Goal: Information Seeking & Learning: Learn about a topic

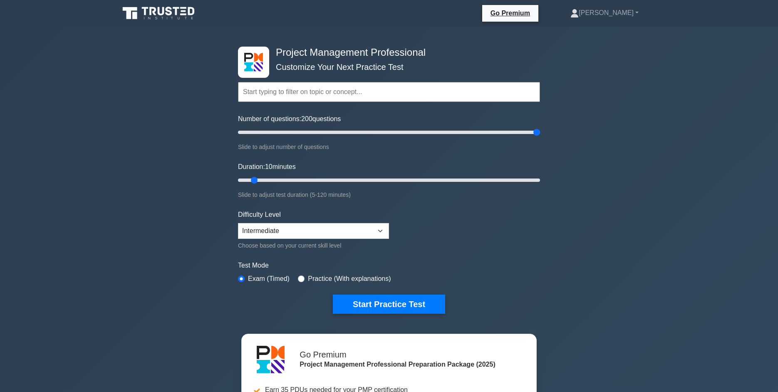
drag, startPoint x: 313, startPoint y: 134, endPoint x: 527, endPoint y: 143, distance: 214.2
type input "200"
click at [540, 137] on input "Number of questions: 200 questions" at bounding box center [389, 132] width 302 height 10
drag, startPoint x: 256, startPoint y: 180, endPoint x: 631, endPoint y: 191, distance: 374.8
type input "120"
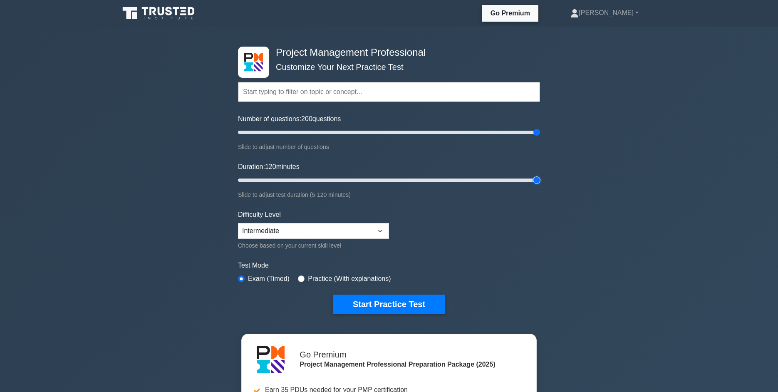
click at [540, 185] on input "Duration: 120 minutes" at bounding box center [389, 180] width 302 height 10
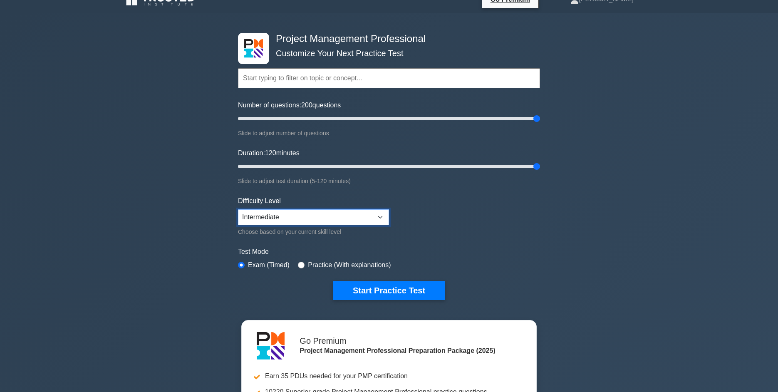
click option "Intermediate" at bounding box center [0, 0] width 0 height 0
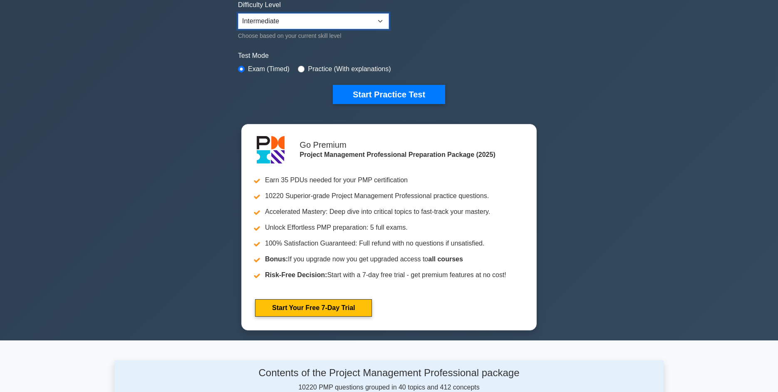
scroll to position [211, 0]
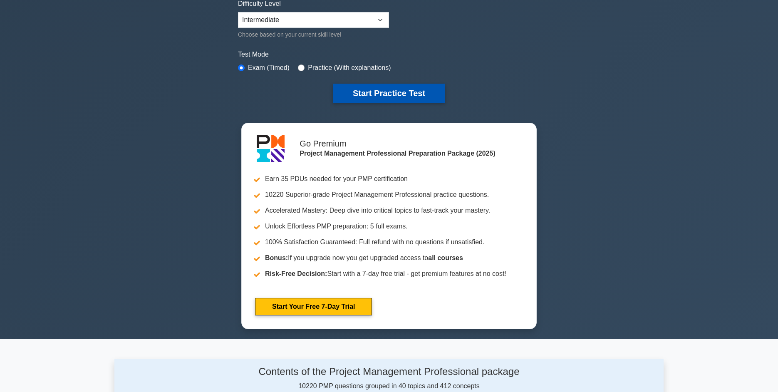
click at [408, 89] on button "Start Practice Test" at bounding box center [389, 93] width 112 height 19
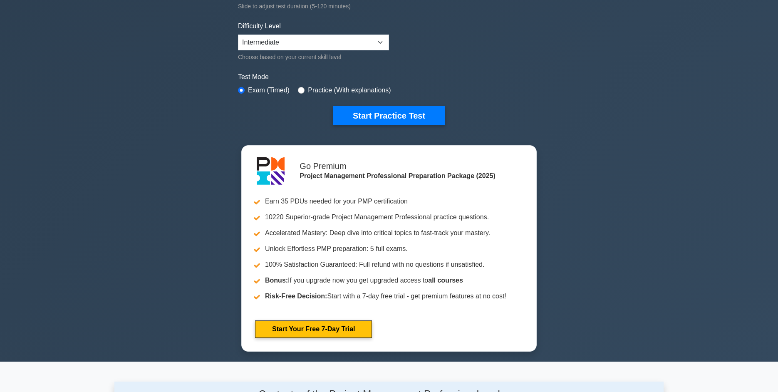
scroll to position [188, 0]
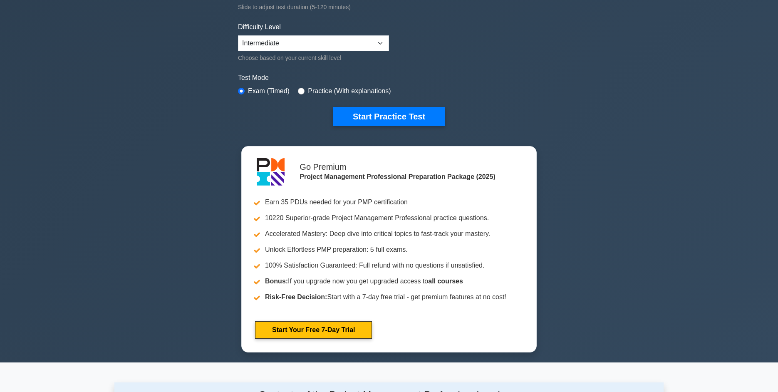
click at [320, 87] on label "Practice (With explanations)" at bounding box center [349, 91] width 83 height 10
click at [304, 91] on input "radio" at bounding box center [301, 91] width 7 height 7
radio input "true"
click option "Intermediate" at bounding box center [0, 0] width 0 height 0
select select "expert"
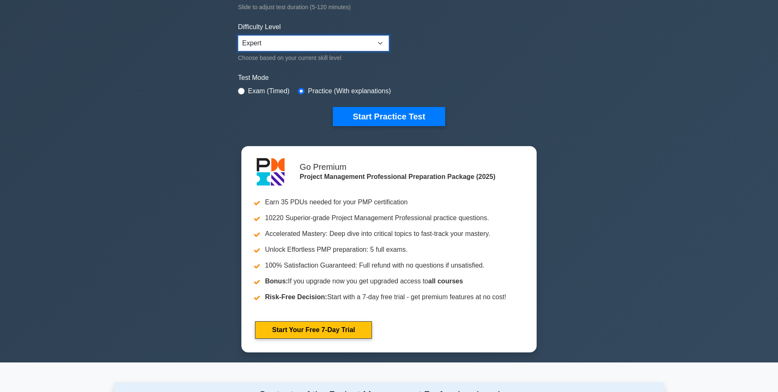
click option "Expert" at bounding box center [0, 0] width 0 height 0
click at [374, 114] on button "Start Practice Test" at bounding box center [389, 116] width 112 height 19
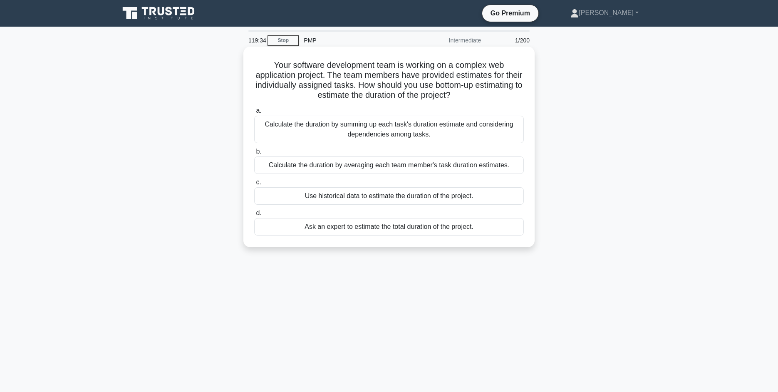
click at [430, 132] on div "Calculate the duration by summing up each task's duration estimate and consider…" at bounding box center [389, 129] width 270 height 27
click at [254, 114] on input "a. Calculate the duration by summing up each task's duration estimate and consi…" at bounding box center [254, 110] width 0 height 5
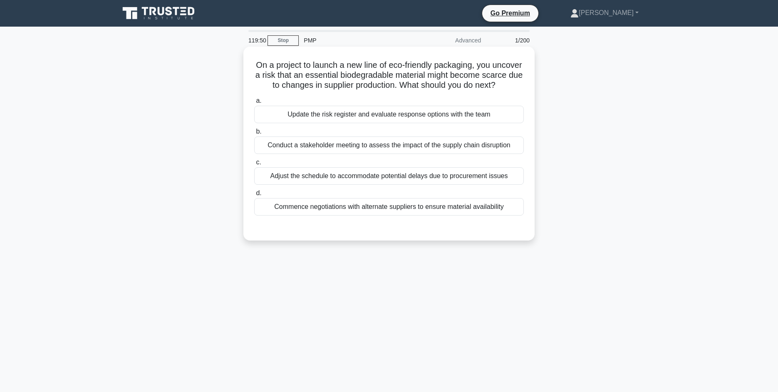
click at [431, 114] on div "Update the risk register and evaluate response options with the team" at bounding box center [389, 114] width 270 height 17
click at [254, 104] on input "a. Update the risk register and evaluate response options with the team" at bounding box center [254, 100] width 0 height 5
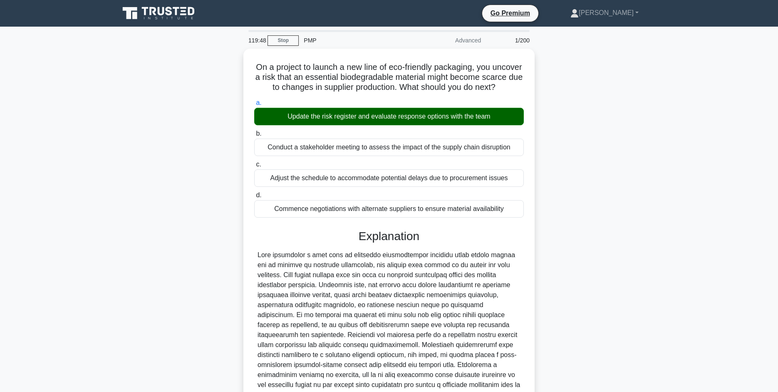
scroll to position [72, 0]
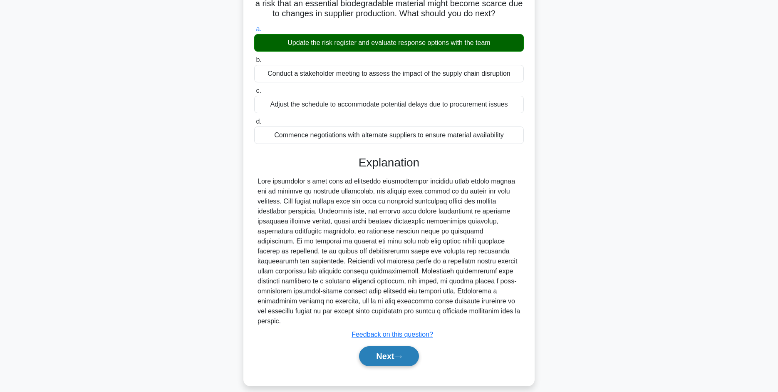
click at [384, 347] on button "Next" at bounding box center [389, 356] width 60 height 20
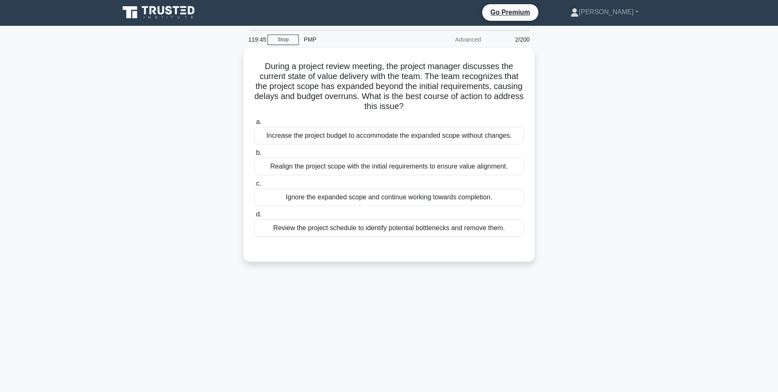
scroll to position [0, 0]
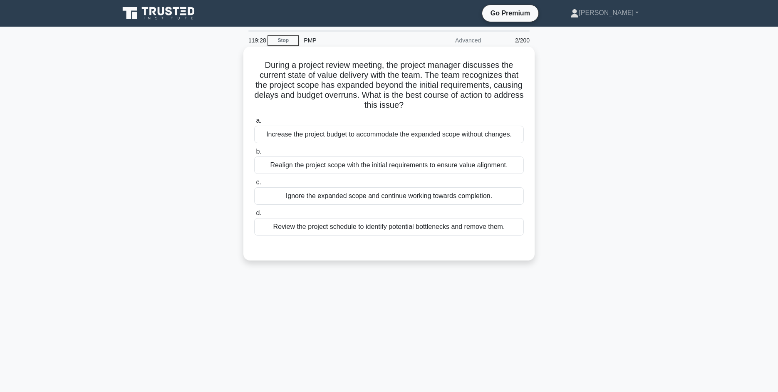
click at [419, 168] on div "Realign the project scope with the initial requirements to ensure value alignme…" at bounding box center [389, 165] width 270 height 17
click at [254, 154] on input "b. Realign the project scope with the initial requirements to ensure value alig…" at bounding box center [254, 151] width 0 height 5
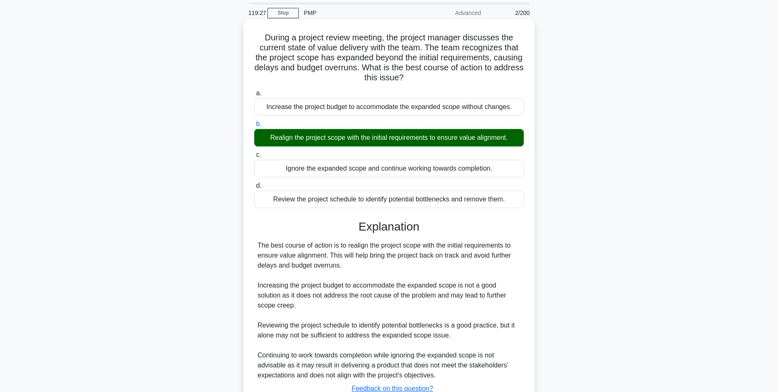
scroll to position [92, 0]
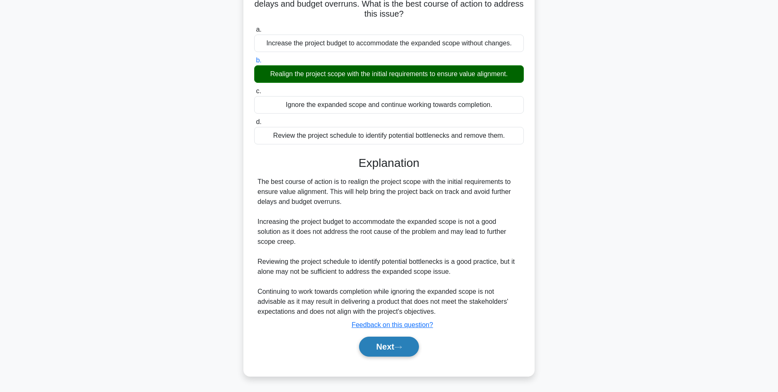
click at [411, 350] on button "Next" at bounding box center [389, 347] width 60 height 20
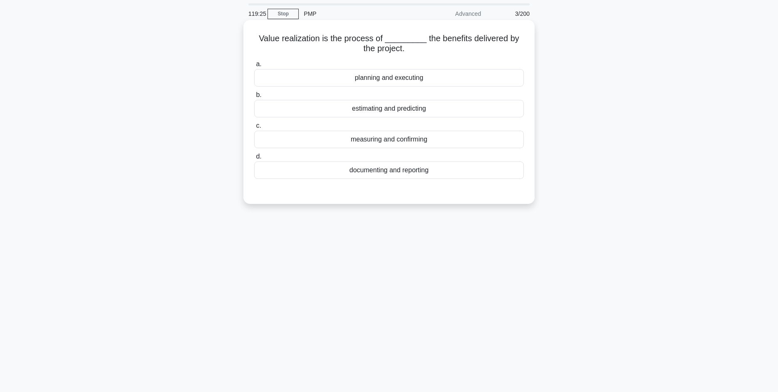
scroll to position [25, 0]
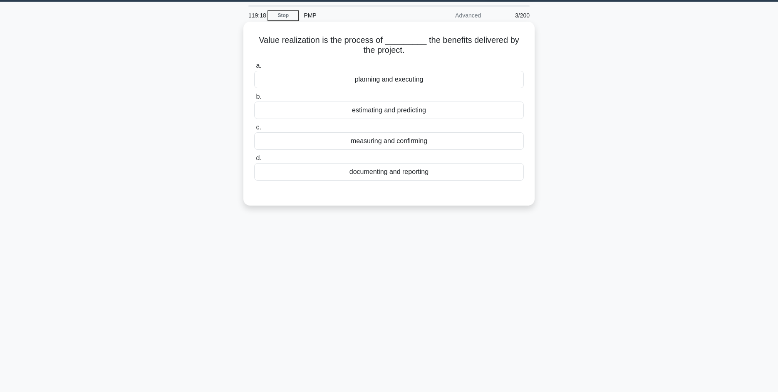
click at [409, 142] on div "measuring and confirming" at bounding box center [389, 140] width 270 height 17
click at [254, 130] on input "c. measuring and confirming" at bounding box center [254, 127] width 0 height 5
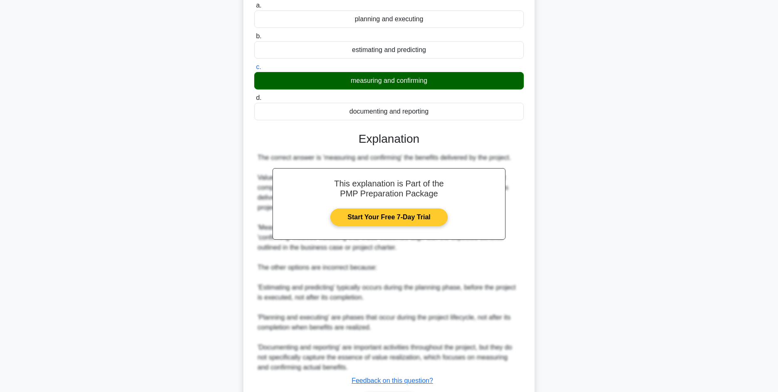
scroll to position [142, 0]
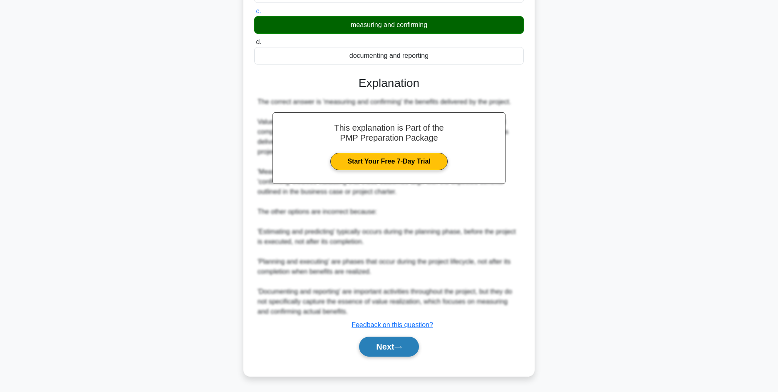
click at [406, 351] on button "Next" at bounding box center [389, 347] width 60 height 20
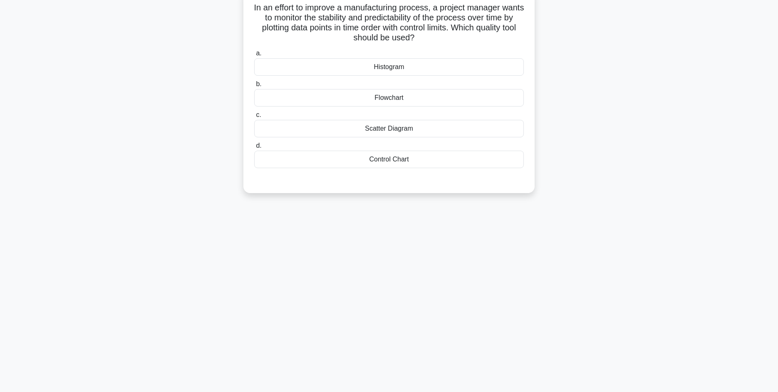
scroll to position [0, 0]
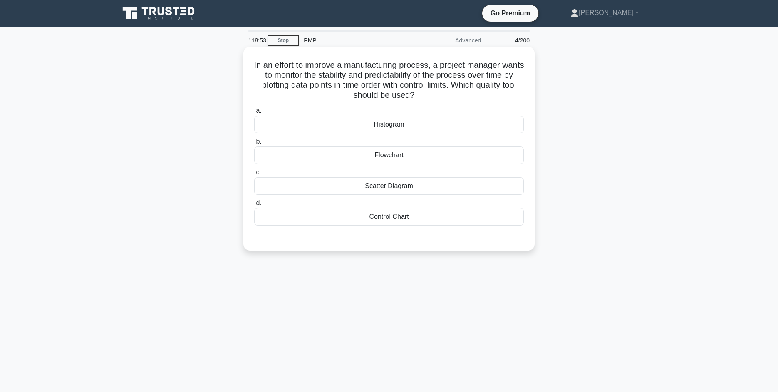
click at [394, 219] on div "Control Chart" at bounding box center [389, 216] width 270 height 17
click at [254, 206] on input "d. Control Chart" at bounding box center [254, 203] width 0 height 5
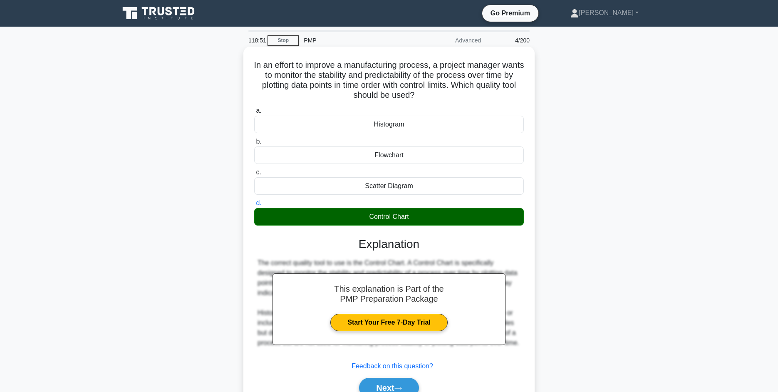
scroll to position [57, 0]
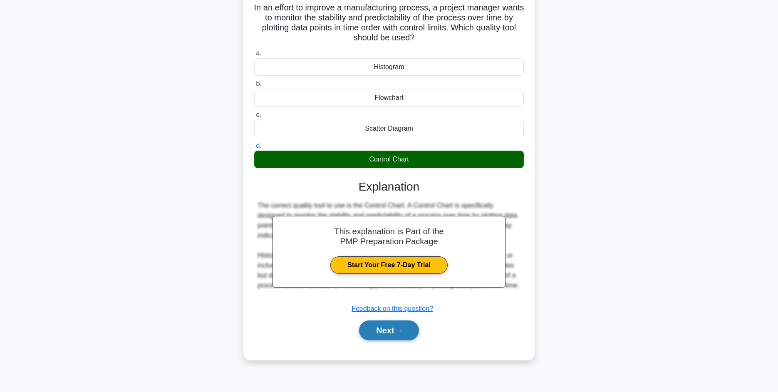
click at [374, 331] on button "Next" at bounding box center [389, 331] width 60 height 20
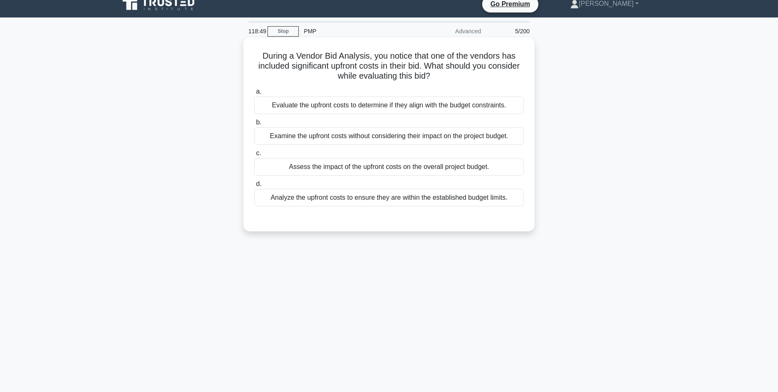
scroll to position [8, 0]
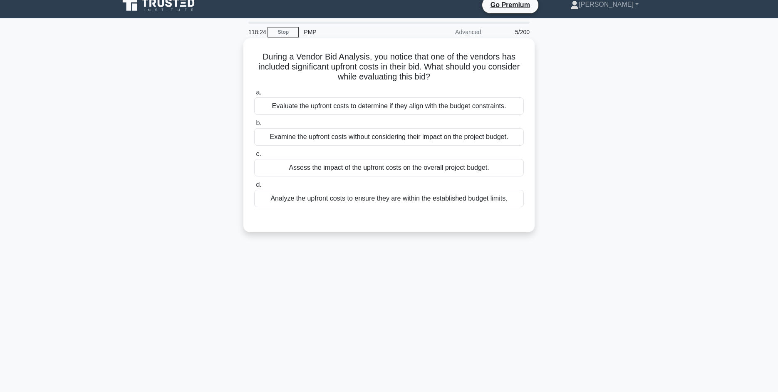
click at [398, 171] on div "Assess the impact of the upfront costs on the overall project budget." at bounding box center [389, 167] width 270 height 17
click at [254, 157] on input "c. Assess the impact of the upfront costs on the overall project budget." at bounding box center [254, 154] width 0 height 5
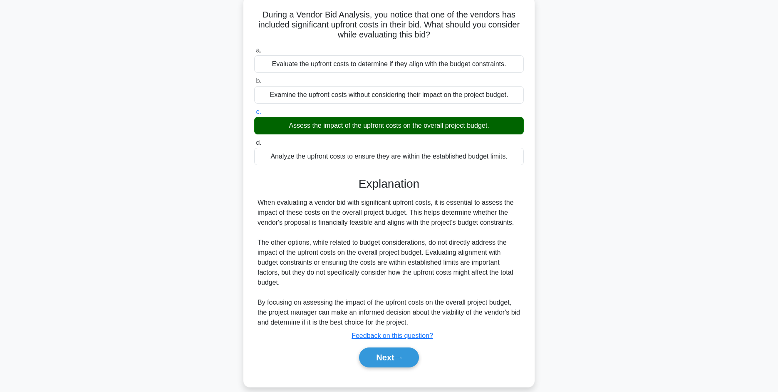
scroll to position [55, 0]
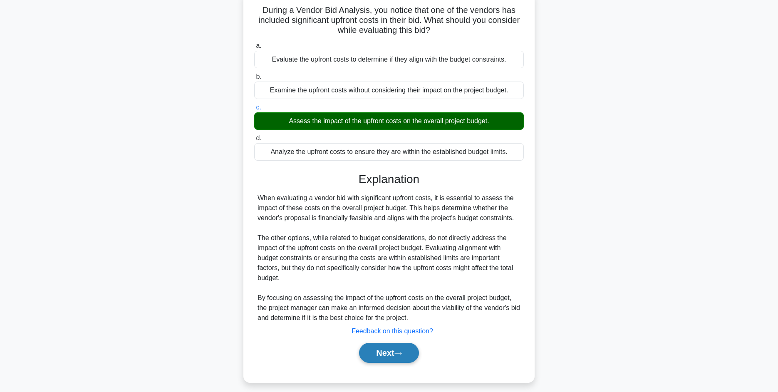
click at [395, 353] on button "Next" at bounding box center [389, 353] width 60 height 20
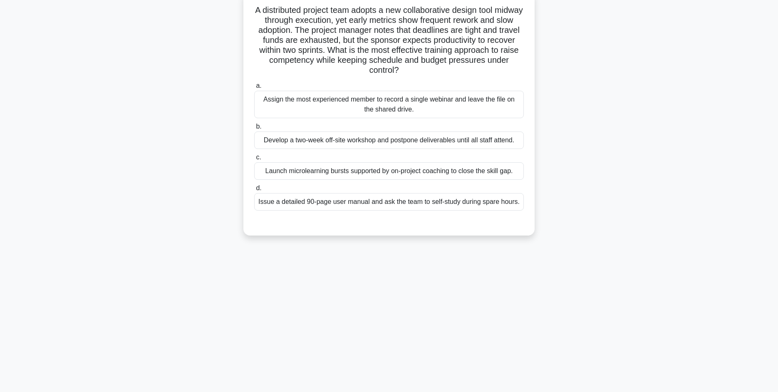
scroll to position [22, 0]
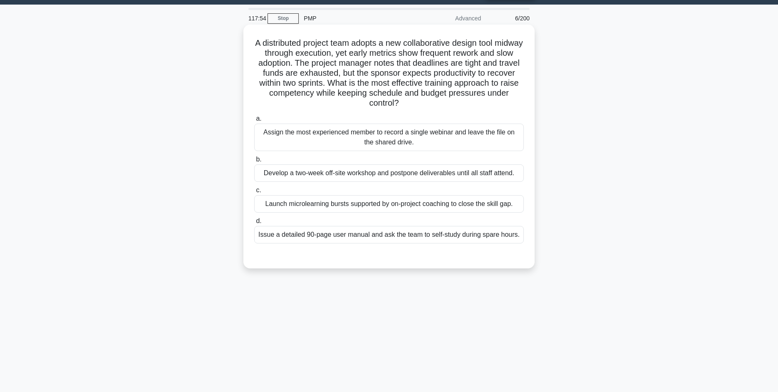
click at [369, 208] on div "Launch microlearning bursts supported by on-project coaching to close the skill…" at bounding box center [389, 203] width 270 height 17
click at [254, 193] on input "c. Launch microlearning bursts supported by on-project coaching to close the sk…" at bounding box center [254, 190] width 0 height 5
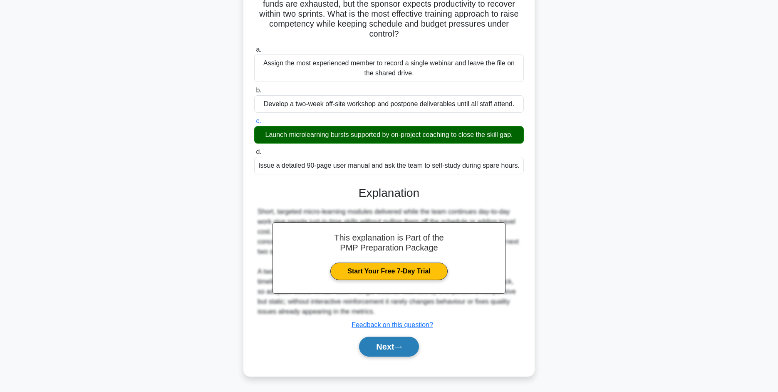
click at [403, 351] on button "Next" at bounding box center [389, 347] width 60 height 20
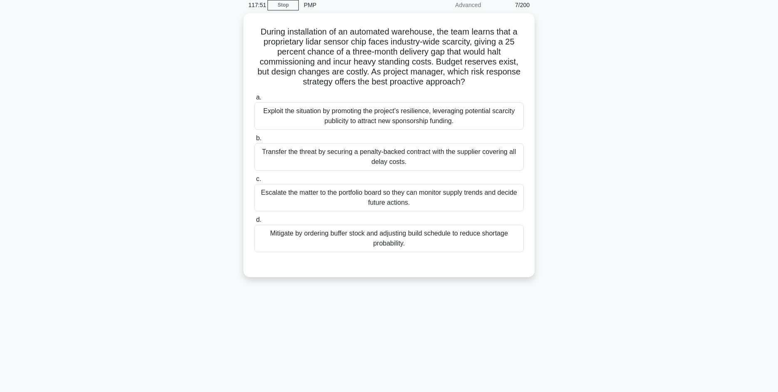
scroll to position [37, 0]
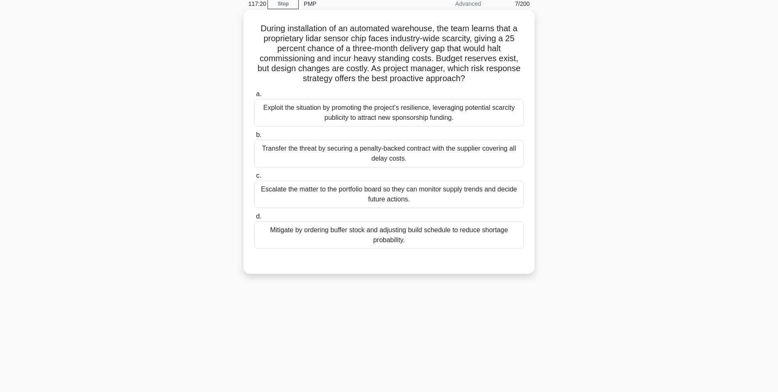
click at [412, 151] on div "Transfer the threat by securing a penalty-backed contract with the supplier cov…" at bounding box center [389, 153] width 270 height 27
click at [254, 138] on input "b. Transfer the threat by securing a penalty-backed contract with the supplier …" at bounding box center [254, 134] width 0 height 5
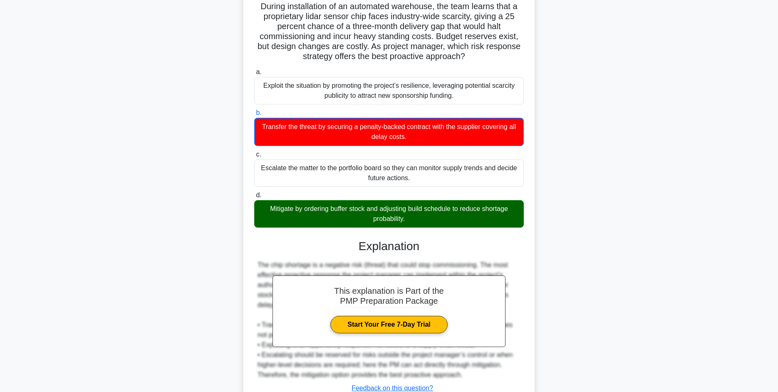
scroll to position [122, 0]
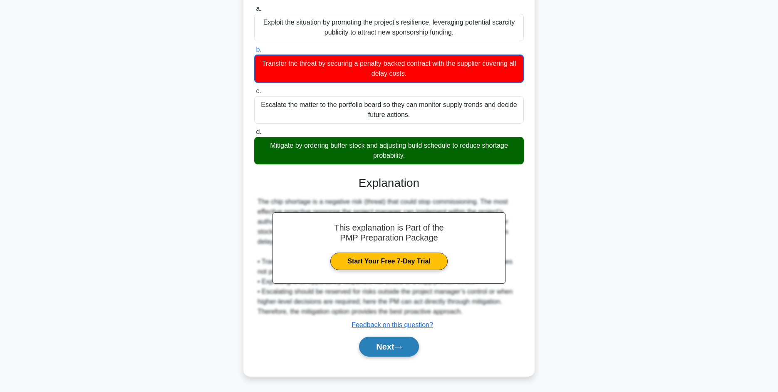
click at [398, 344] on button "Next" at bounding box center [389, 347] width 60 height 20
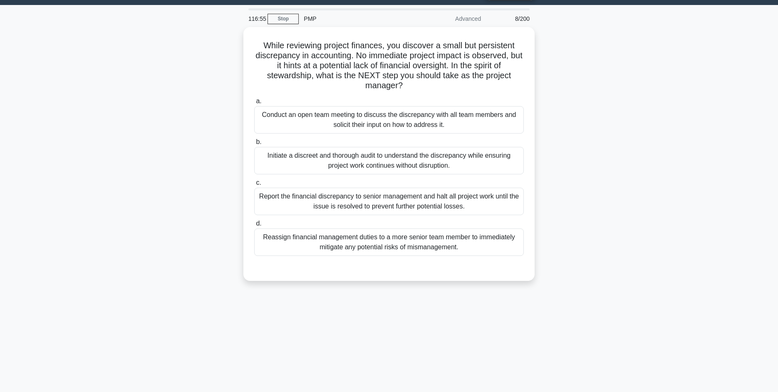
scroll to position [22, 0]
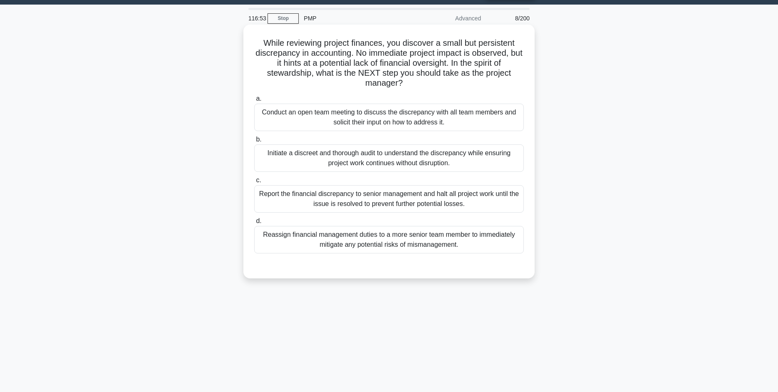
click at [437, 110] on div "Conduct an open team meeting to discuss the discrepancy with all team members a…" at bounding box center [389, 117] width 270 height 27
click at [254, 102] on input "a. Conduct an open team meeting to discuss the discrepancy with all team member…" at bounding box center [254, 98] width 0 height 5
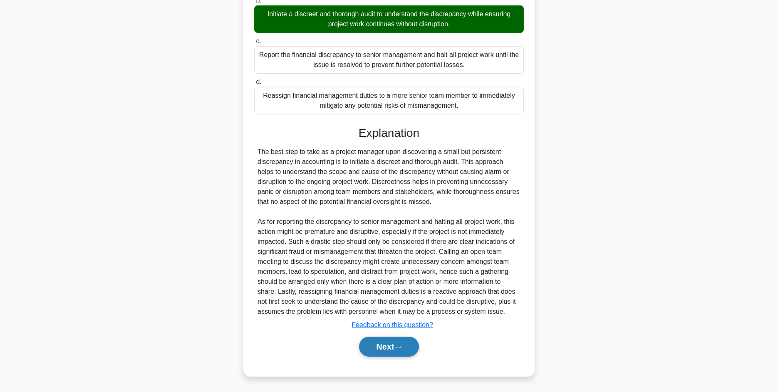
click at [388, 343] on button "Next" at bounding box center [389, 347] width 60 height 20
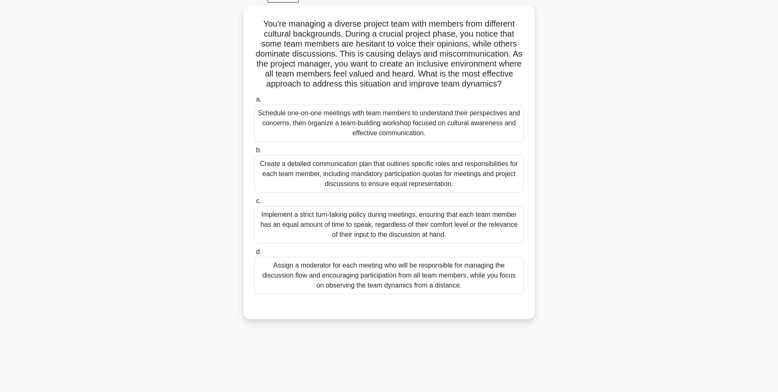
scroll to position [56, 0]
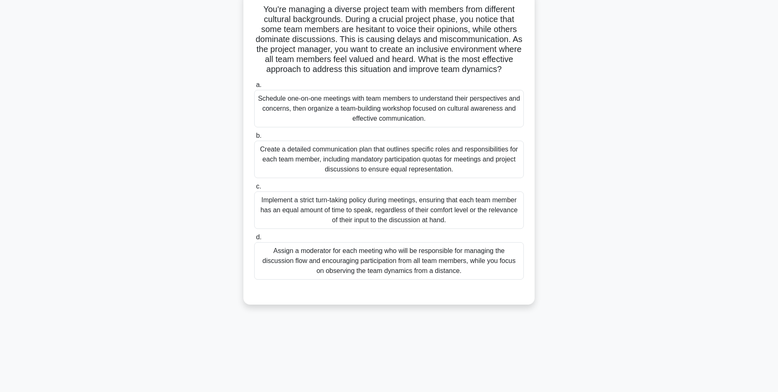
click at [405, 116] on div "Schedule one-on-one meetings with team members to understand their perspectives…" at bounding box center [389, 108] width 270 height 37
click at [254, 88] on input "a. Schedule one-on-one meetings with team members to understand their perspecti…" at bounding box center [254, 84] width 0 height 5
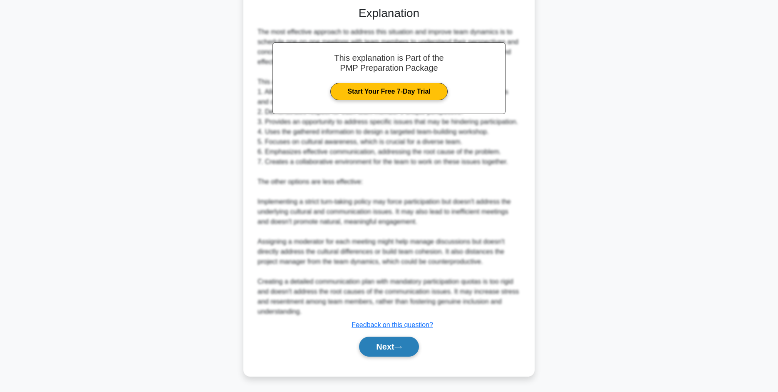
click at [397, 339] on button "Next" at bounding box center [389, 347] width 60 height 20
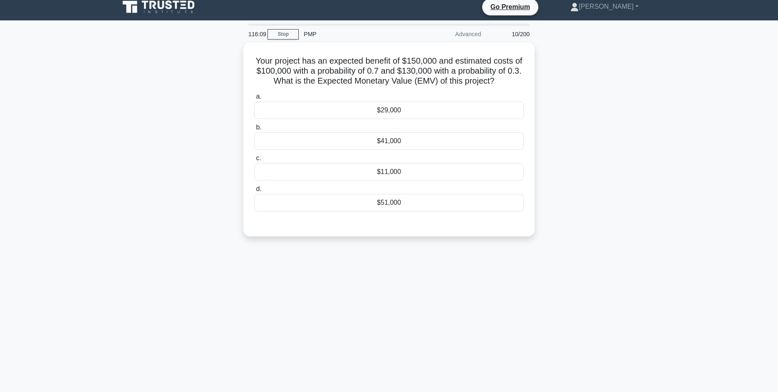
scroll to position [6, 0]
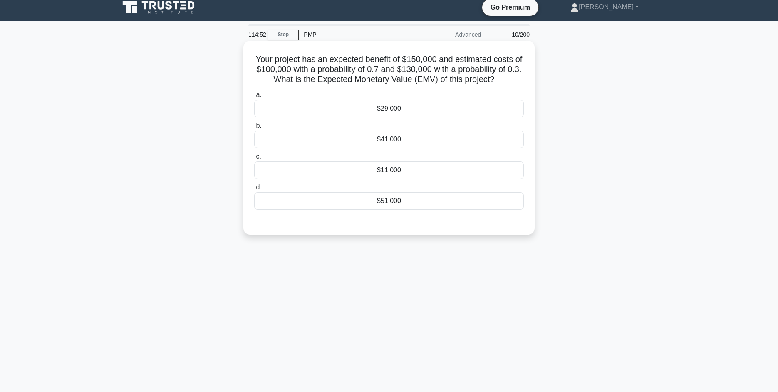
click at [395, 141] on div "$41,000" at bounding box center [389, 139] width 270 height 17
click at [254, 129] on input "b. $41,000" at bounding box center [254, 125] width 0 height 5
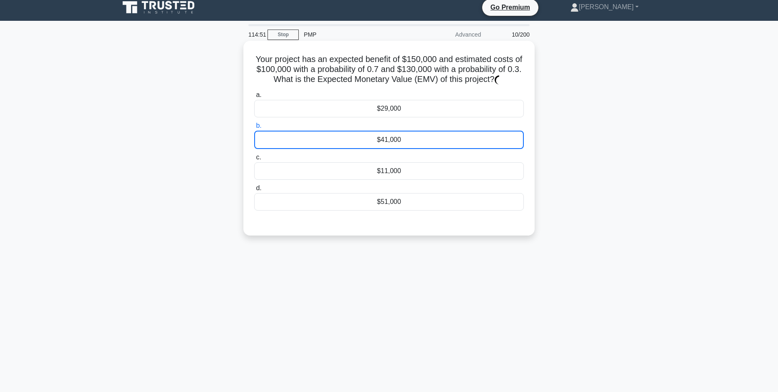
click at [416, 141] on div "$41,000" at bounding box center [389, 140] width 270 height 18
click at [254, 129] on input "b. $41,000" at bounding box center [254, 125] width 0 height 5
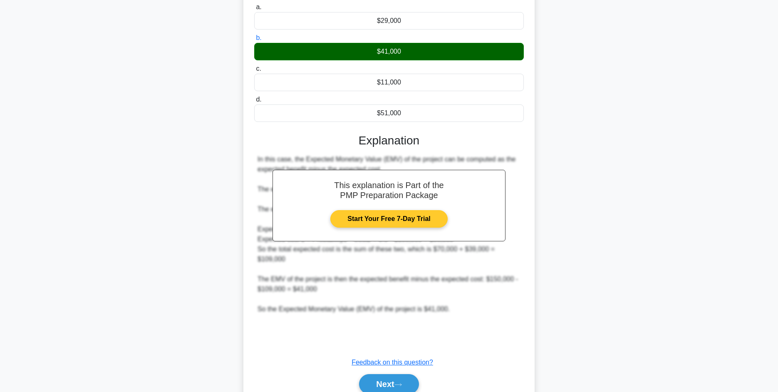
scroll to position [132, 0]
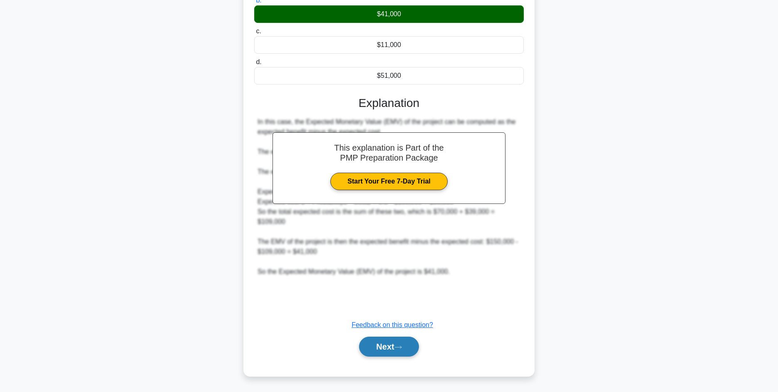
click at [391, 348] on button "Next" at bounding box center [389, 347] width 60 height 20
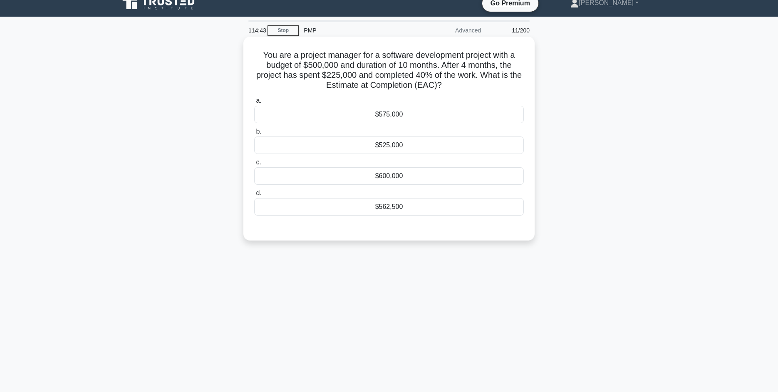
scroll to position [0, 0]
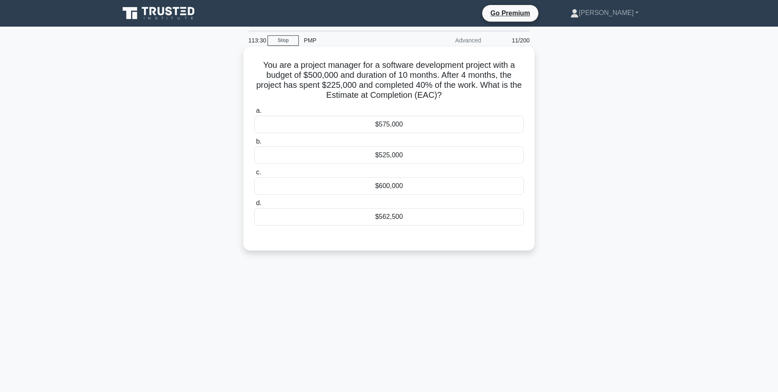
click at [407, 218] on div "$562,500" at bounding box center [389, 216] width 270 height 17
click at [254, 206] on input "d. $562,500" at bounding box center [254, 203] width 0 height 5
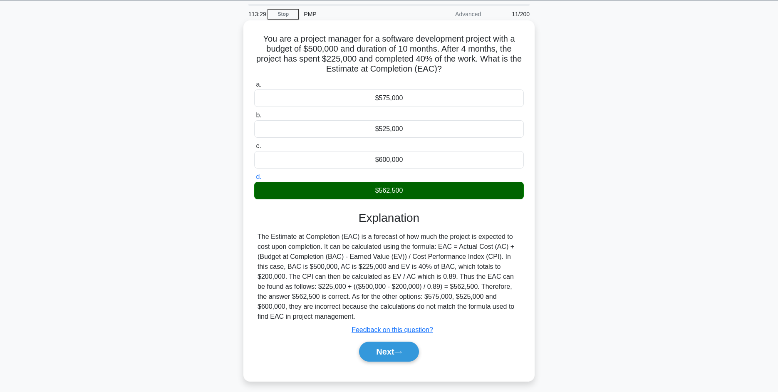
scroll to position [57, 0]
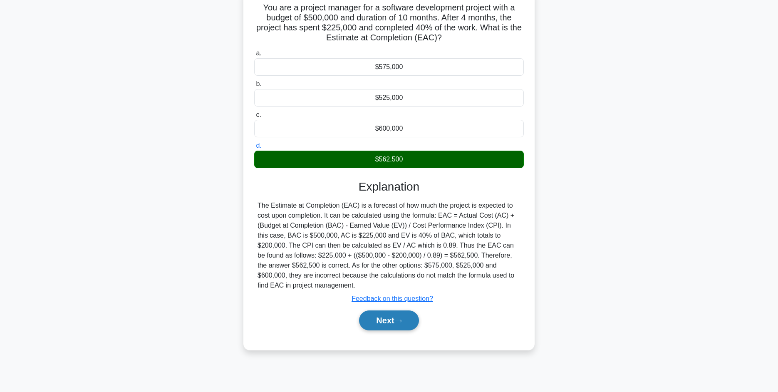
click at [386, 321] on button "Next" at bounding box center [389, 321] width 60 height 20
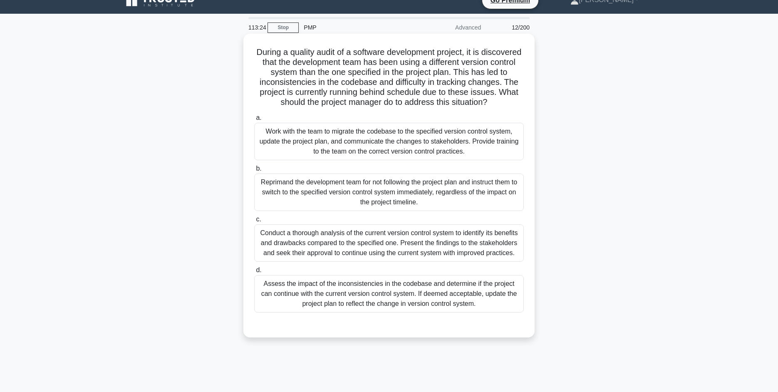
scroll to position [1, 0]
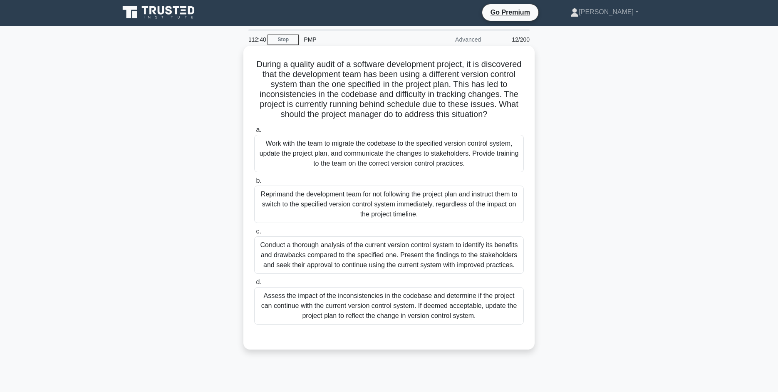
drag, startPoint x: 343, startPoint y: 301, endPoint x: 378, endPoint y: 306, distance: 35.0
click at [346, 302] on div "Assess the impact of the inconsistencies in the codebase and determine if the p…" at bounding box center [389, 305] width 270 height 37
click at [378, 306] on div "Assess the impact of the inconsistencies in the codebase and determine if the p…" at bounding box center [389, 305] width 270 height 37
click at [254, 285] on input "d. Assess the impact of the inconsistencies in the codebase and determine if th…" at bounding box center [254, 282] width 0 height 5
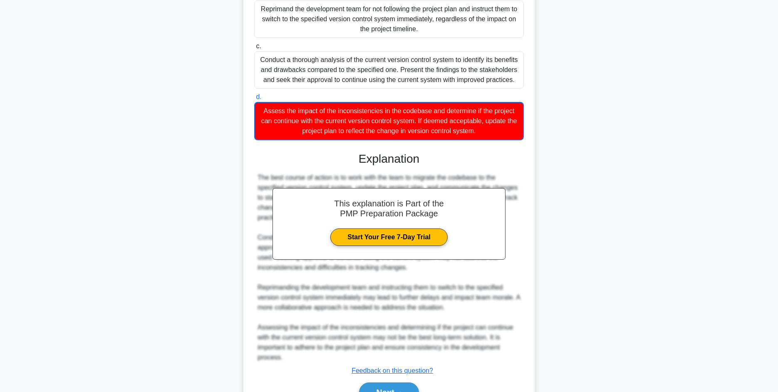
scroll to position [228, 0]
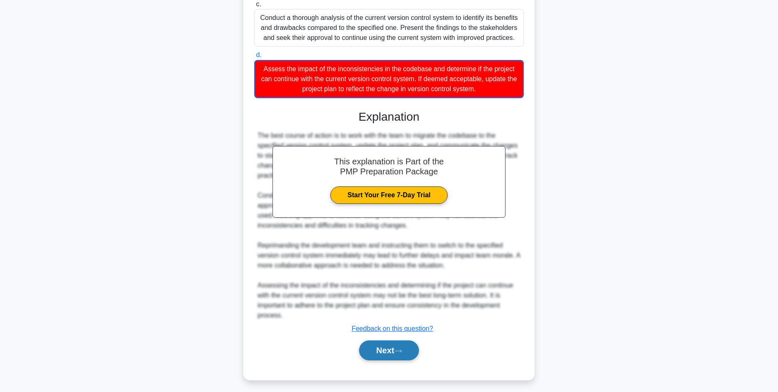
click at [392, 358] on button "Next" at bounding box center [389, 351] width 60 height 20
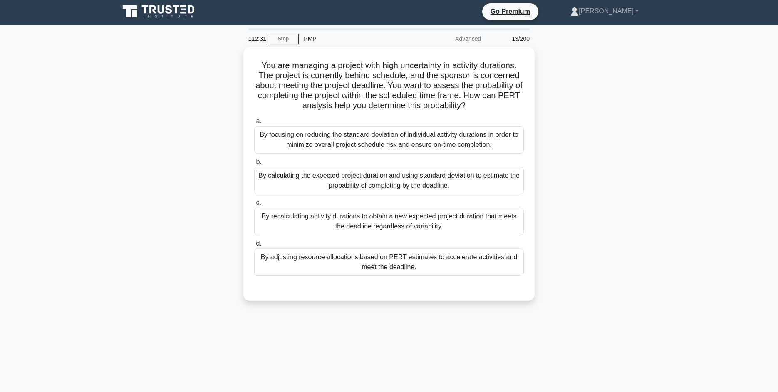
scroll to position [0, 0]
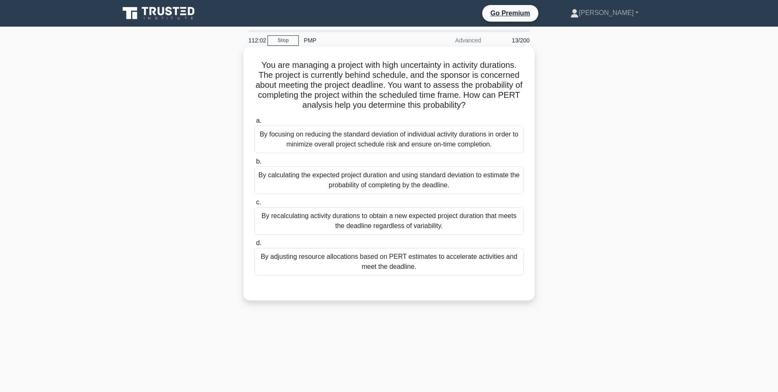
click at [464, 190] on div "By calculating the expected project duration and using standard deviation to es…" at bounding box center [389, 180] width 270 height 27
click at [254, 164] on input "b. By calculating the expected project duration and using standard deviation to…" at bounding box center [254, 161] width 0 height 5
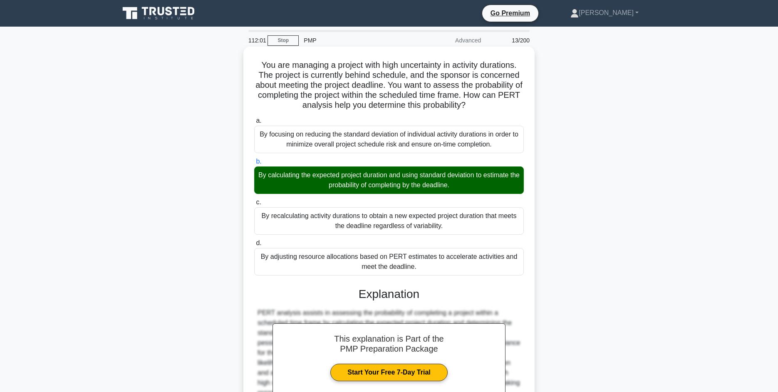
click at [419, 178] on div "By calculating the expected project duration and using standard deviation to es…" at bounding box center [389, 180] width 270 height 27
click at [254, 164] on input "b. By calculating the expected project duration and using standard deviation to…" at bounding box center [254, 161] width 0 height 5
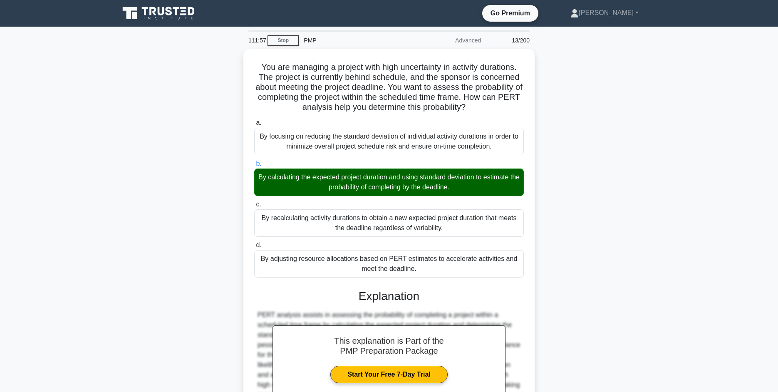
scroll to position [92, 0]
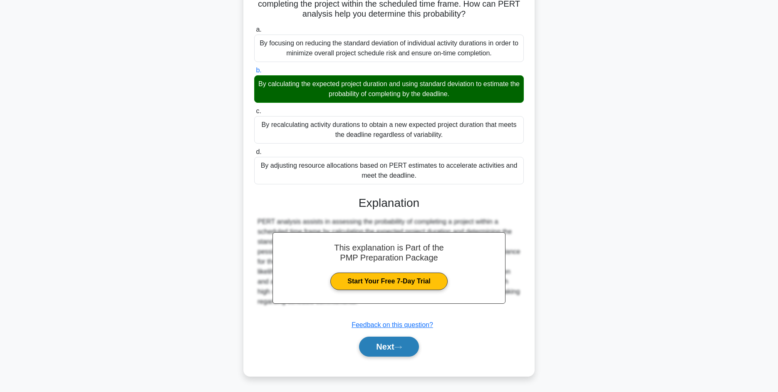
click at [396, 350] on button "Next" at bounding box center [389, 347] width 60 height 20
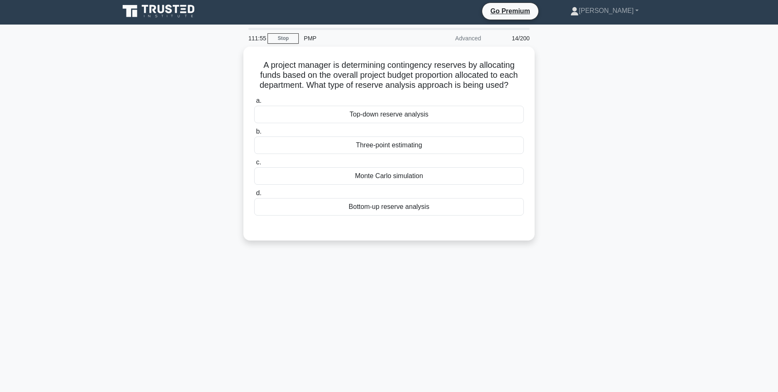
scroll to position [0, 0]
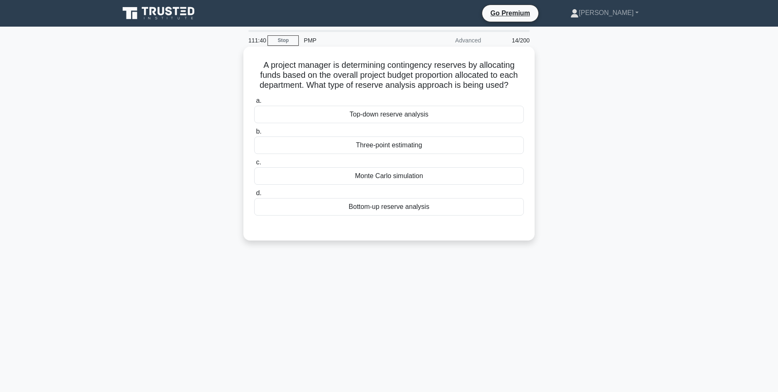
drag, startPoint x: 403, startPoint y: 118, endPoint x: 427, endPoint y: 119, distance: 24.6
click at [403, 118] on div "Top-down reserve analysis" at bounding box center [389, 114] width 270 height 17
click at [254, 104] on input "a. Top-down reserve analysis" at bounding box center [254, 100] width 0 height 5
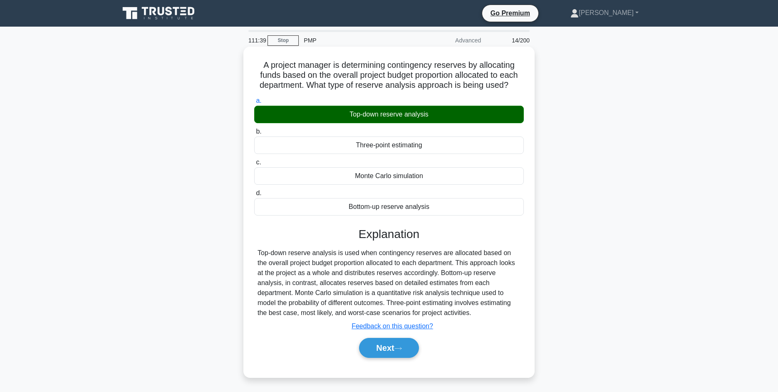
click at [440, 117] on div "Top-down reserve analysis" at bounding box center [389, 114] width 270 height 17
click at [254, 104] on input "a. Top-down reserve analysis" at bounding box center [254, 100] width 0 height 5
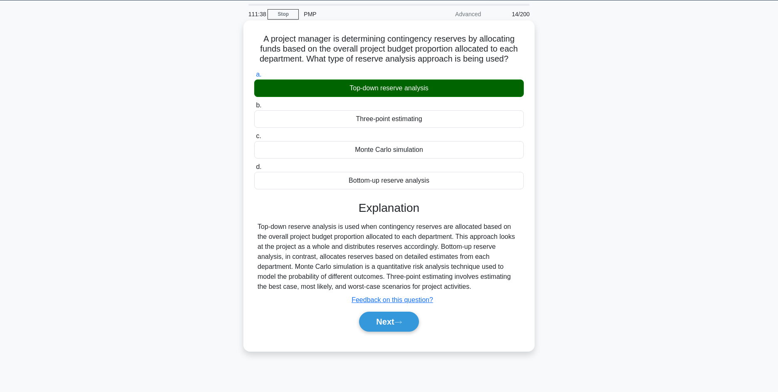
scroll to position [30, 0]
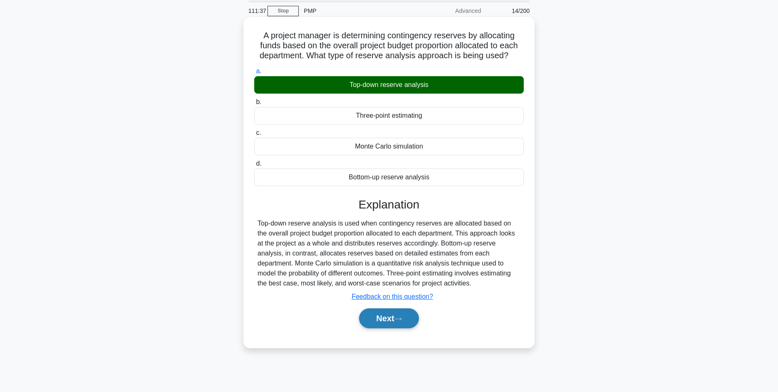
click at [400, 326] on button "Next" at bounding box center [389, 318] width 60 height 20
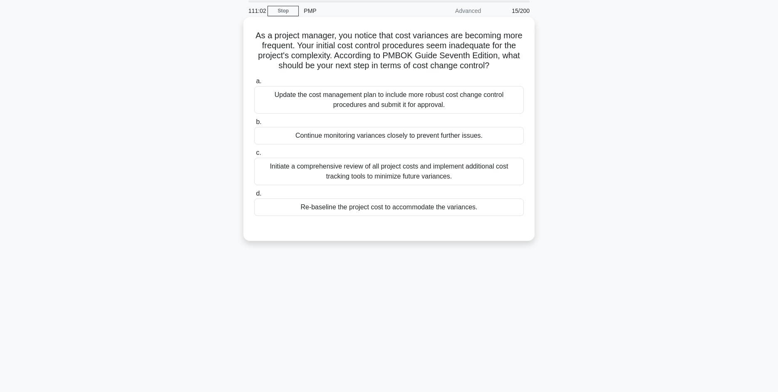
drag, startPoint x: 423, startPoint y: 177, endPoint x: 385, endPoint y: 177, distance: 37.9
click at [420, 177] on div "Initiate a comprehensive review of all project costs and implement additional c…" at bounding box center [389, 171] width 270 height 27
click at [380, 177] on div "Initiate a comprehensive review of all project costs and implement additional c…" at bounding box center [389, 171] width 270 height 27
click at [254, 156] on input "c. Initiate a comprehensive review of all project costs and implement additiona…" at bounding box center [254, 152] width 0 height 5
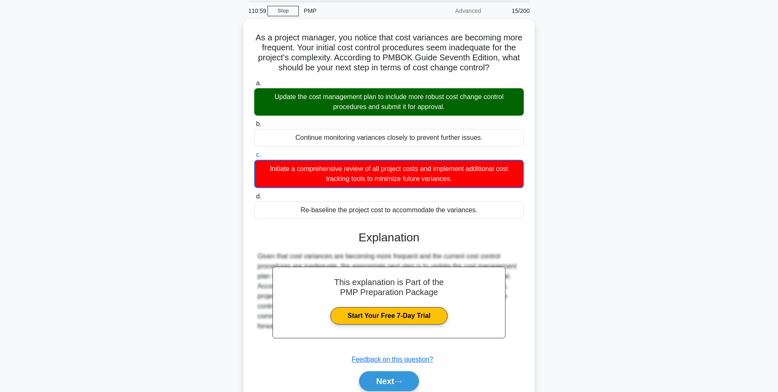
scroll to position [62, 0]
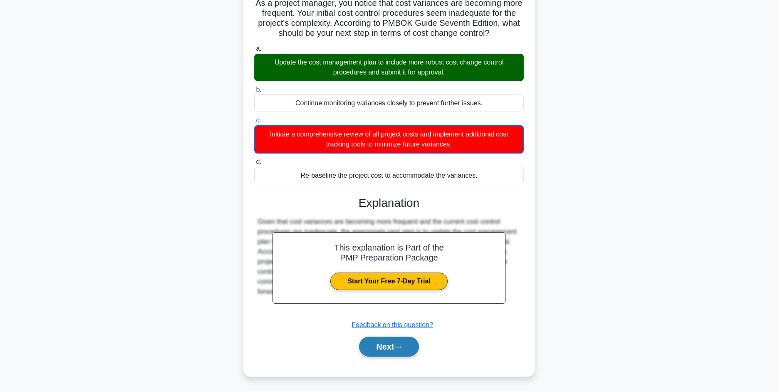
click at [398, 346] on icon at bounding box center [398, 347] width 7 height 5
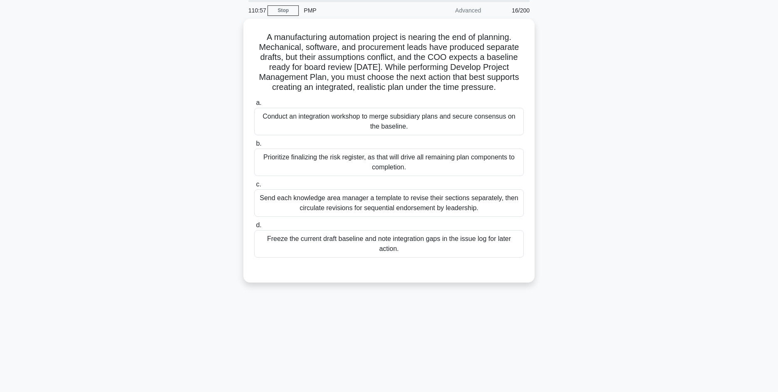
scroll to position [0, 0]
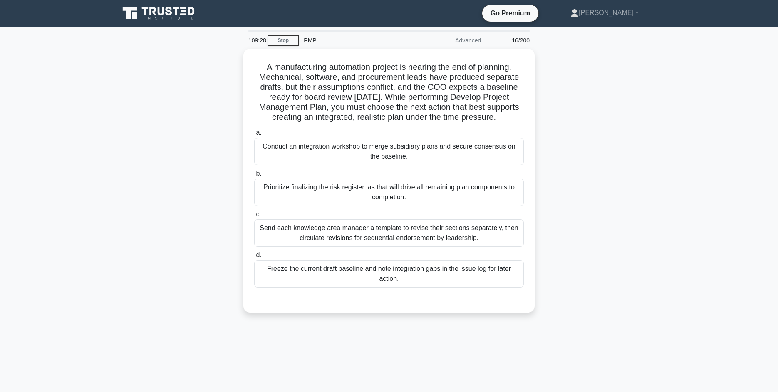
click at [592, 151] on div "A manufacturing automation project is nearing the end of planning. Mechanical, …" at bounding box center [388, 186] width 549 height 274
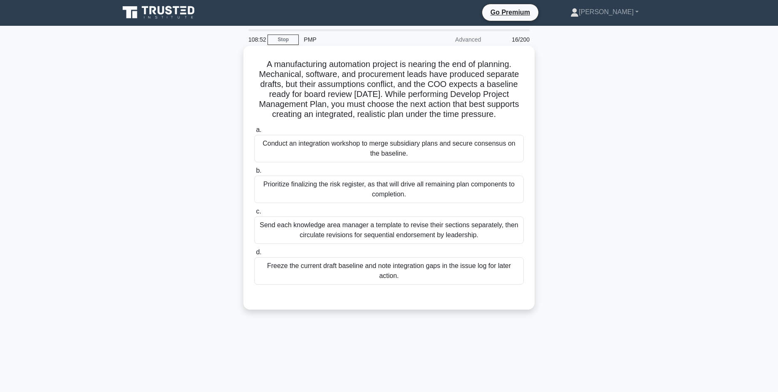
drag, startPoint x: 330, startPoint y: 152, endPoint x: 336, endPoint y: 150, distance: 6.5
click at [330, 152] on div "Conduct an integration workshop to merge subsidiary plans and secure consensus …" at bounding box center [389, 148] width 270 height 27
click at [254, 133] on input "a. Conduct an integration workshop to merge subsidiary plans and secure consens…" at bounding box center [254, 129] width 0 height 5
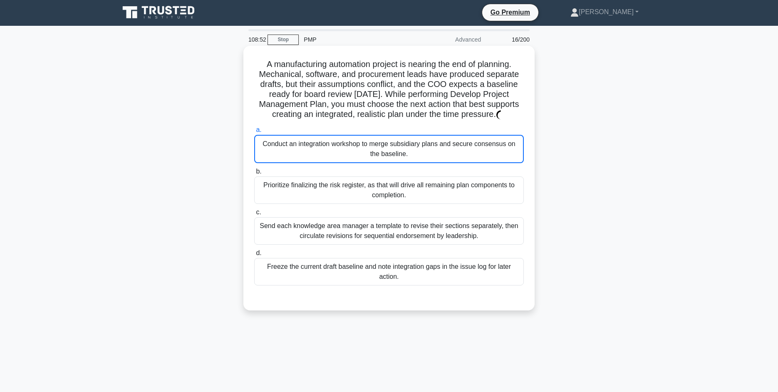
click at [360, 149] on div "Conduct an integration workshop to merge subsidiary plans and secure consensus …" at bounding box center [389, 149] width 270 height 28
click at [254, 133] on input "a. Conduct an integration workshop to merge subsidiary plans and secure consens…" at bounding box center [254, 129] width 0 height 5
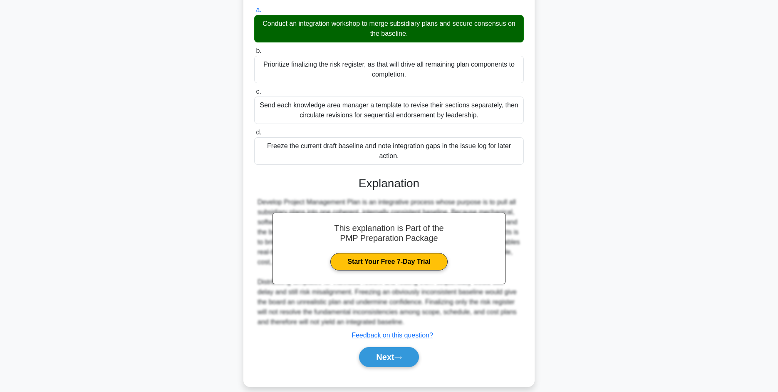
scroll to position [132, 0]
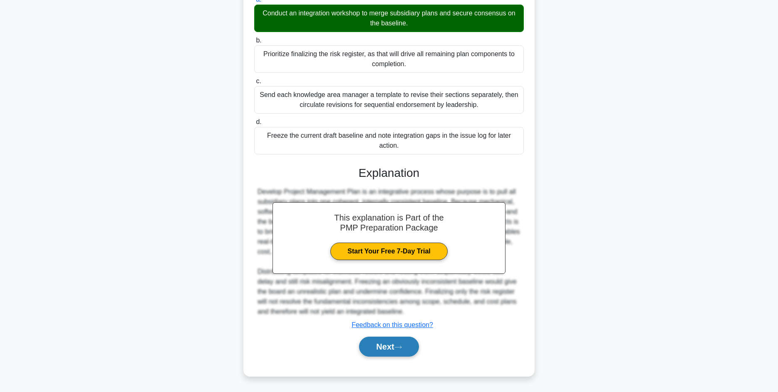
click at [401, 343] on button "Next" at bounding box center [389, 347] width 60 height 20
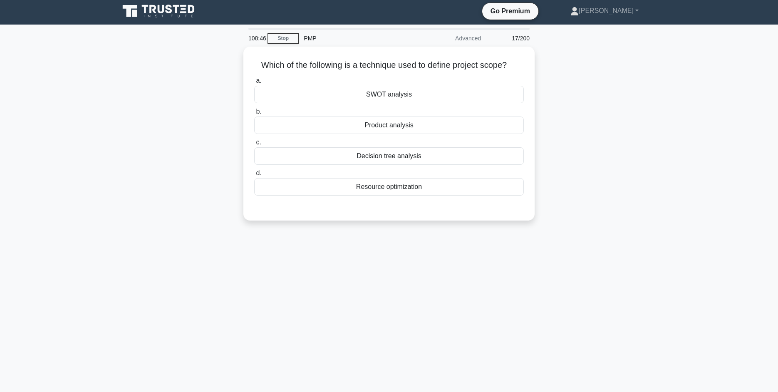
scroll to position [0, 0]
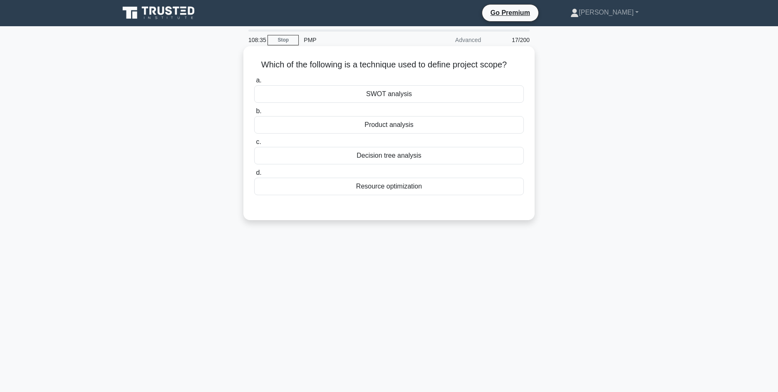
click at [393, 158] on div "Decision tree analysis" at bounding box center [389, 155] width 270 height 17
click at [254, 145] on input "c. Decision tree analysis" at bounding box center [254, 141] width 0 height 5
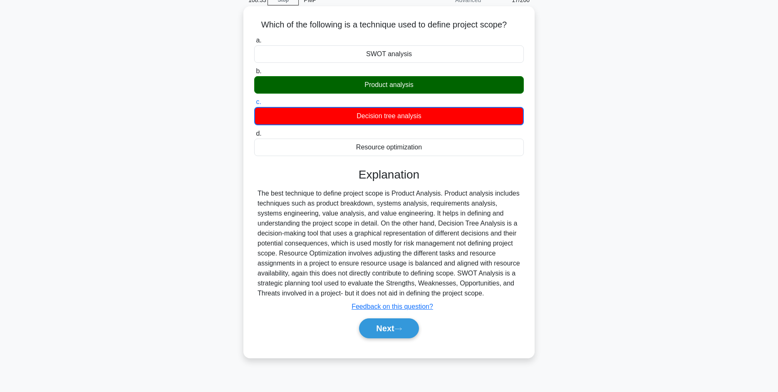
scroll to position [41, 0]
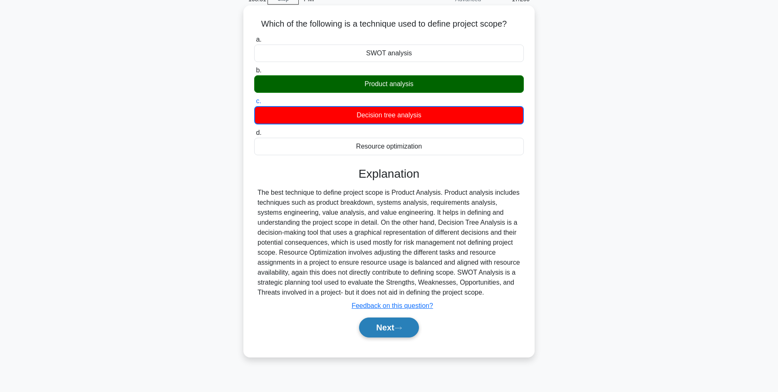
click at [392, 328] on button "Next" at bounding box center [389, 328] width 60 height 20
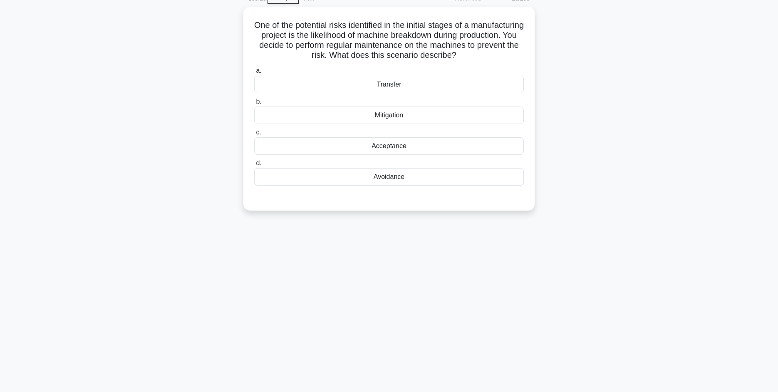
scroll to position [0, 0]
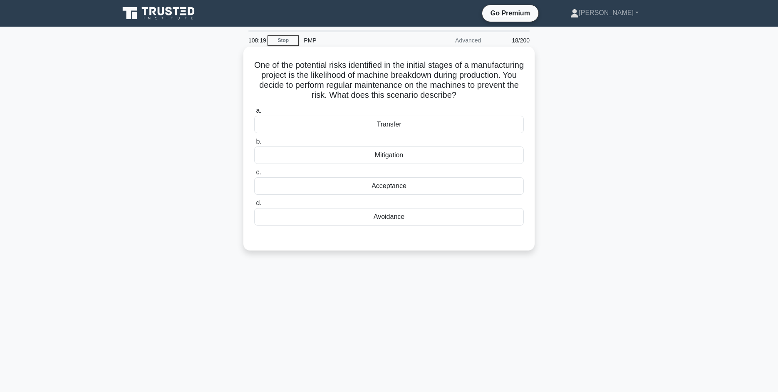
click at [390, 219] on div "Avoidance" at bounding box center [389, 216] width 270 height 17
click at [254, 206] on input "d. Avoidance" at bounding box center [254, 203] width 0 height 5
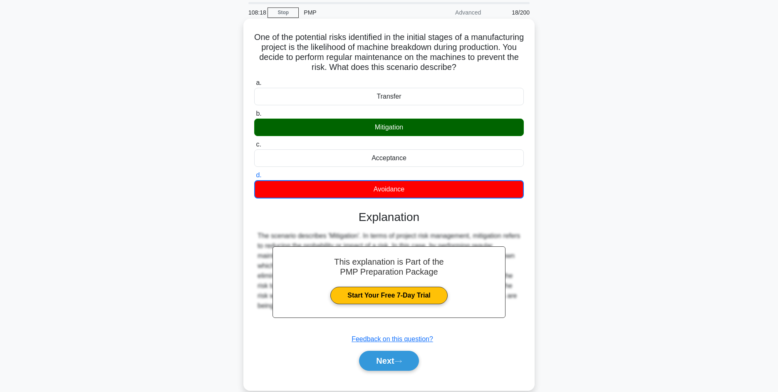
scroll to position [57, 0]
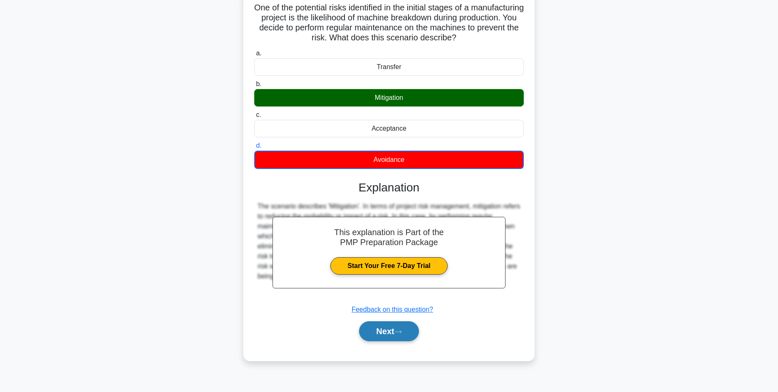
click at [388, 326] on button "Next" at bounding box center [389, 331] width 60 height 20
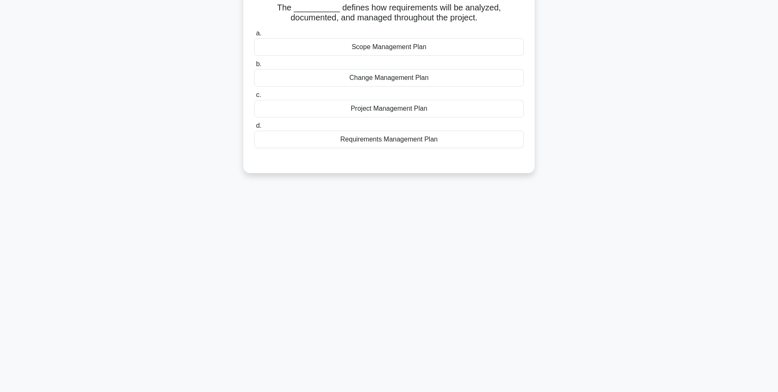
drag, startPoint x: 388, startPoint y: 140, endPoint x: 406, endPoint y: 142, distance: 18.4
click at [388, 140] on div "Requirements Management Plan" at bounding box center [389, 139] width 270 height 17
click at [254, 129] on input "d. Requirements Management Plan" at bounding box center [254, 125] width 0 height 5
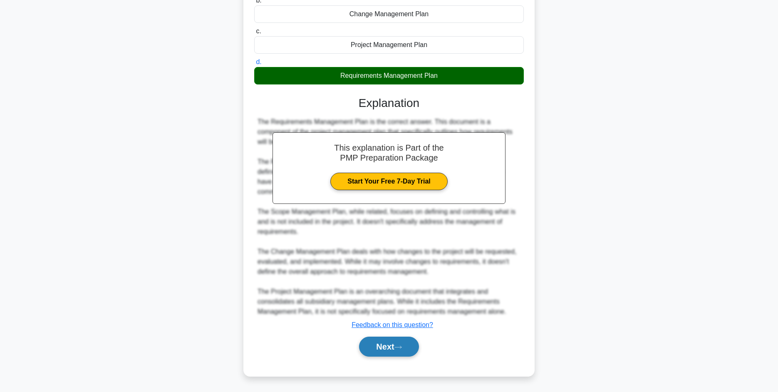
click at [389, 347] on button "Next" at bounding box center [389, 347] width 60 height 20
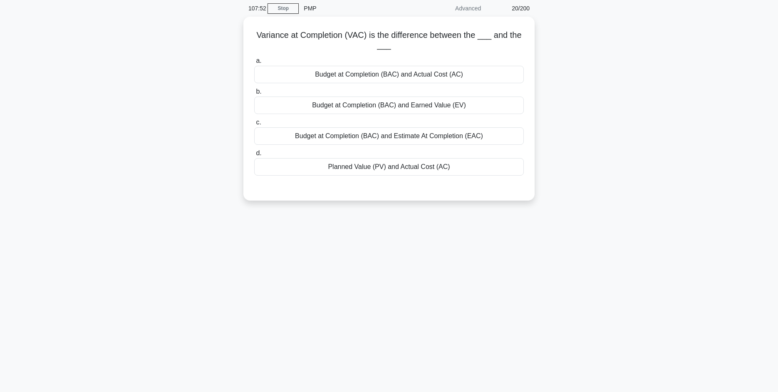
scroll to position [32, 0]
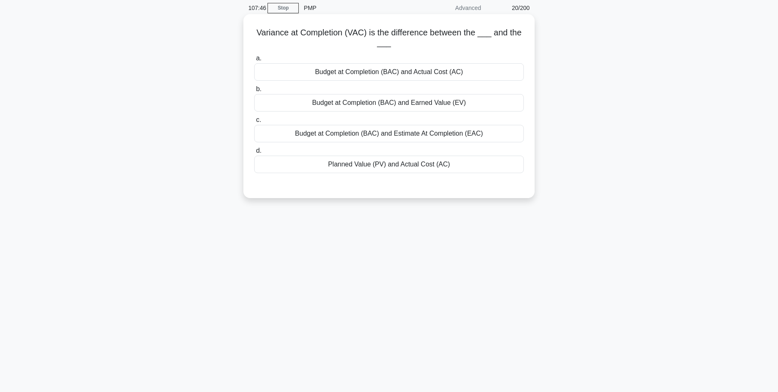
click at [437, 72] on div "Budget at Completion (BAC) and Actual Cost (AC)" at bounding box center [389, 71] width 270 height 17
click at [393, 72] on div "Budget at Completion (BAC) and Actual Cost (AC)" at bounding box center [389, 71] width 270 height 17
click at [254, 61] on input "a. Budget at Completion (BAC) and Actual Cost (AC)" at bounding box center [254, 58] width 0 height 5
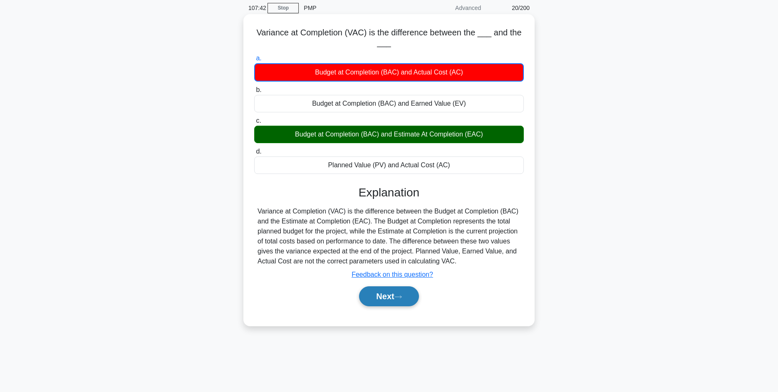
click at [392, 298] on button "Next" at bounding box center [389, 296] width 60 height 20
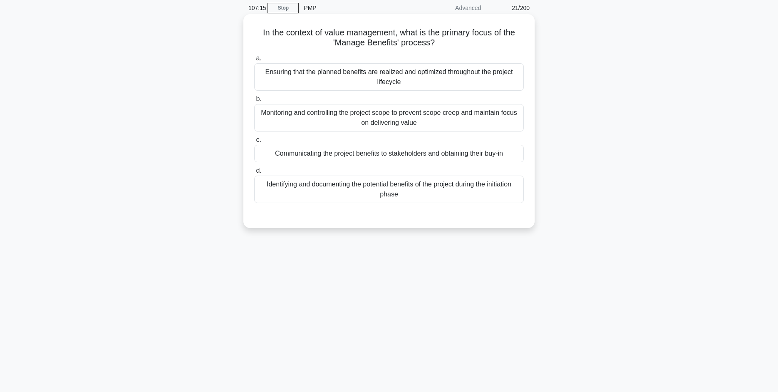
click at [427, 81] on div "Ensuring that the planned benefits are realized and optimized throughout the pr…" at bounding box center [389, 76] width 270 height 27
click at [254, 61] on input "a. Ensuring that the planned benefits are realized and optimized throughout the…" at bounding box center [254, 58] width 0 height 5
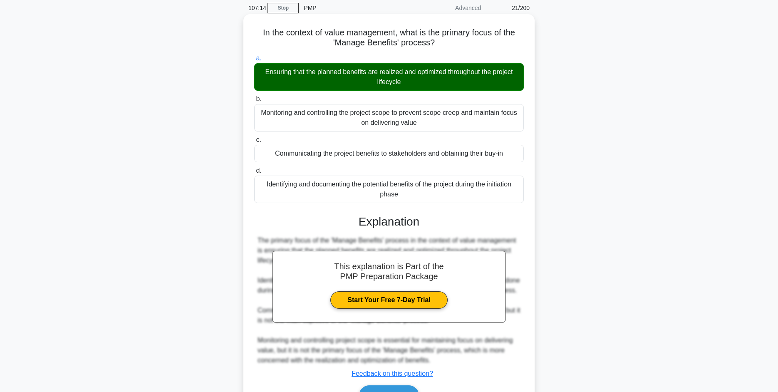
click at [371, 82] on div "Ensuring that the planned benefits are realized and optimized throughout the pr…" at bounding box center [389, 76] width 270 height 27
click at [254, 61] on input "a. Ensuring that the planned benefits are realized and optimized throughout the…" at bounding box center [254, 58] width 0 height 5
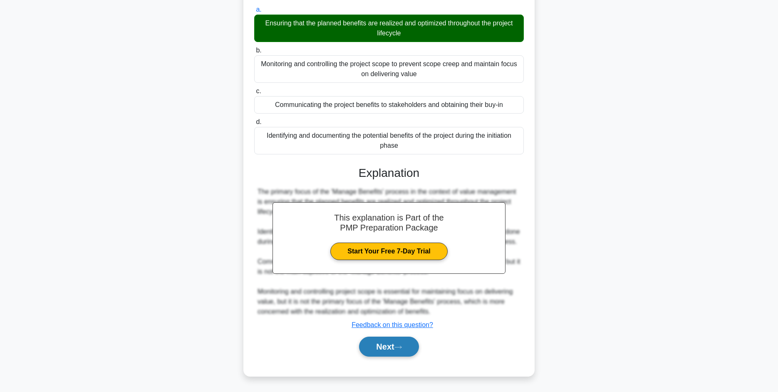
click at [409, 346] on button "Next" at bounding box center [389, 347] width 60 height 20
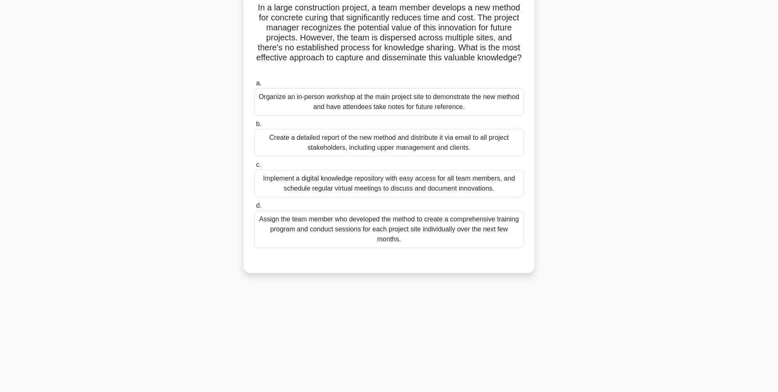
scroll to position [0, 0]
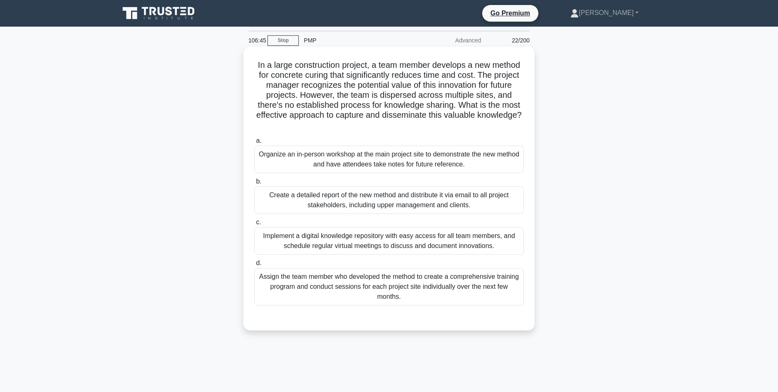
click at [359, 327] on div "In a large construction project, a team member develops a new method for concre…" at bounding box center [389, 188] width 285 height 277
click at [386, 293] on div "Assign the team member who developed the method to create a comprehensive train…" at bounding box center [389, 286] width 270 height 37
click at [254, 266] on input "d. Assign the team member who developed the method to create a comprehensive tr…" at bounding box center [254, 263] width 0 height 5
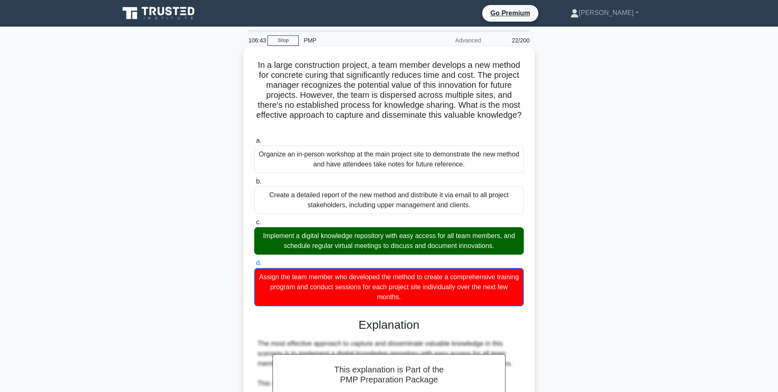
scroll to position [0, 0]
